Goal: Task Accomplishment & Management: Use online tool/utility

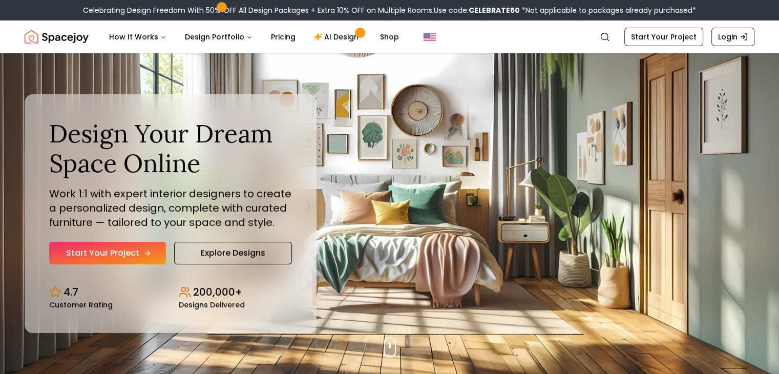
click at [139, 251] on link "Start Your Project" at bounding box center [107, 253] width 117 height 23
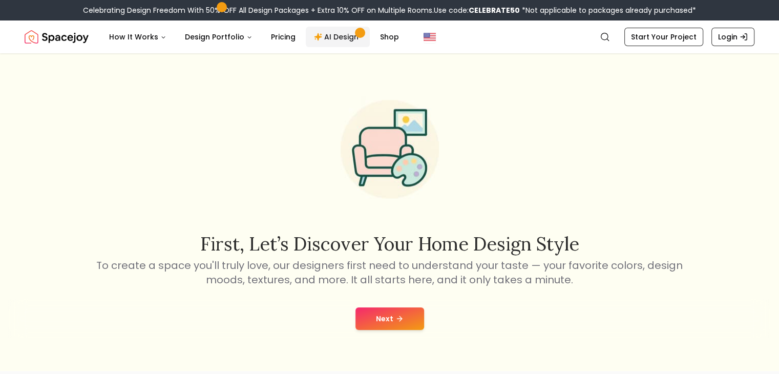
click at [326, 45] on link "AI Design" at bounding box center [338, 37] width 64 height 20
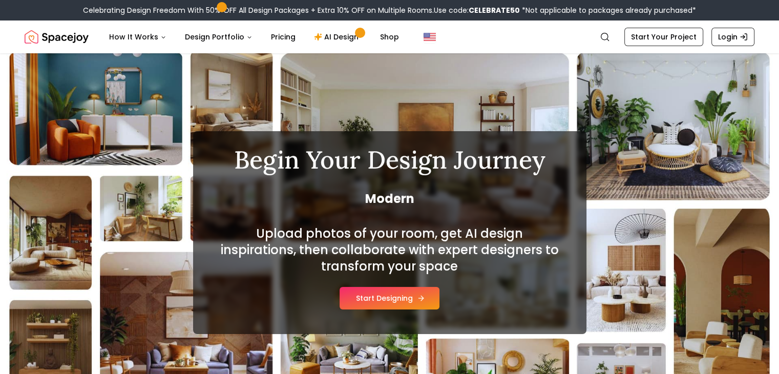
click at [392, 302] on button "Start Designing" at bounding box center [389, 298] width 100 height 23
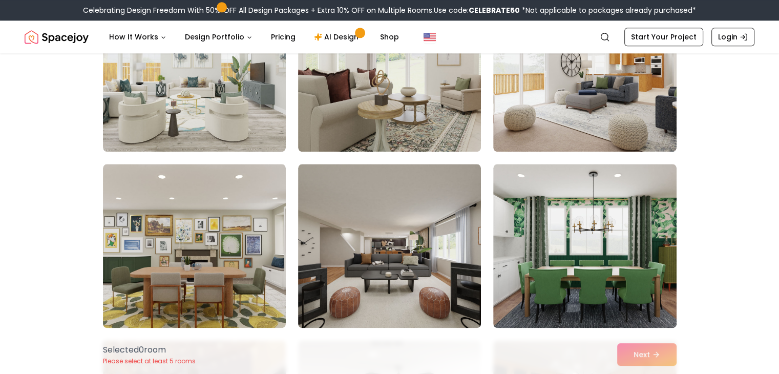
scroll to position [1229, 0]
